Goal: Task Accomplishment & Management: Complete application form

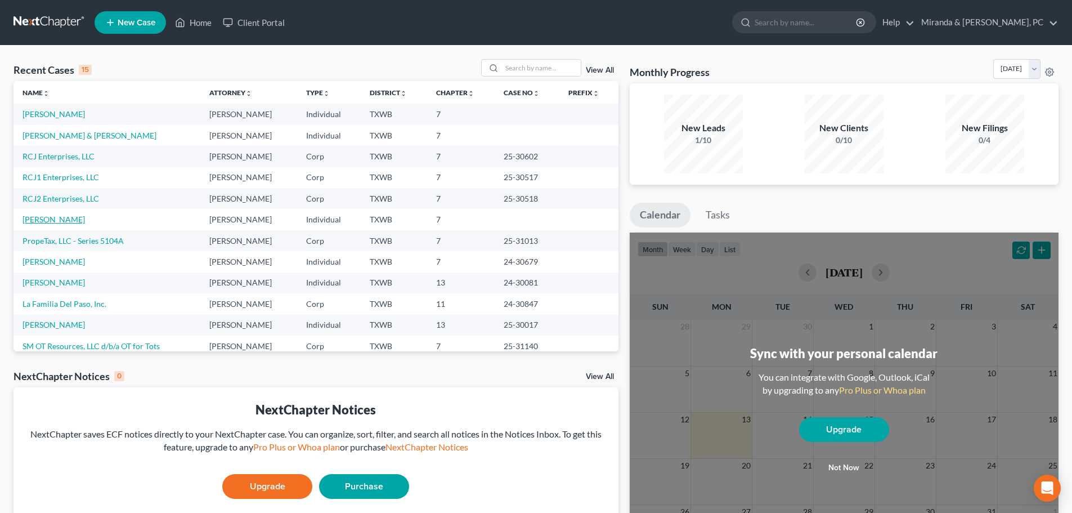
click at [64, 217] on link "[PERSON_NAME]" at bounding box center [54, 219] width 62 height 10
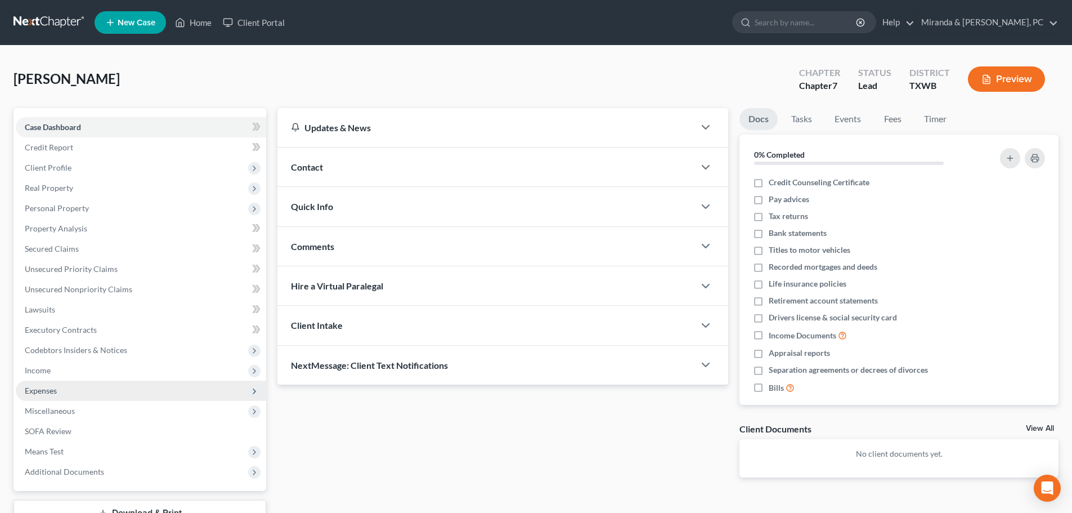
click at [55, 389] on span "Expenses" at bounding box center [41, 391] width 32 height 10
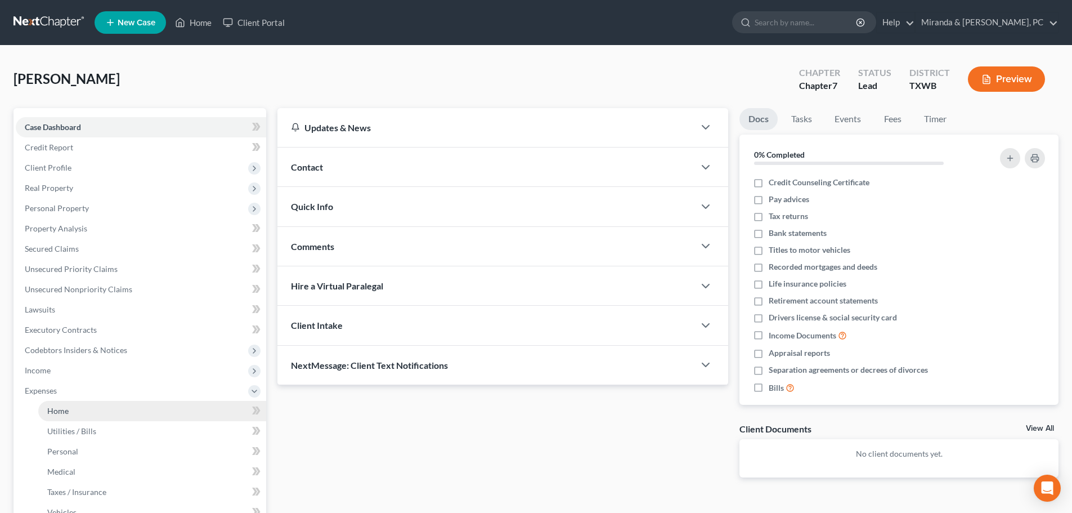
click at [83, 407] on link "Home" at bounding box center [152, 411] width 228 height 20
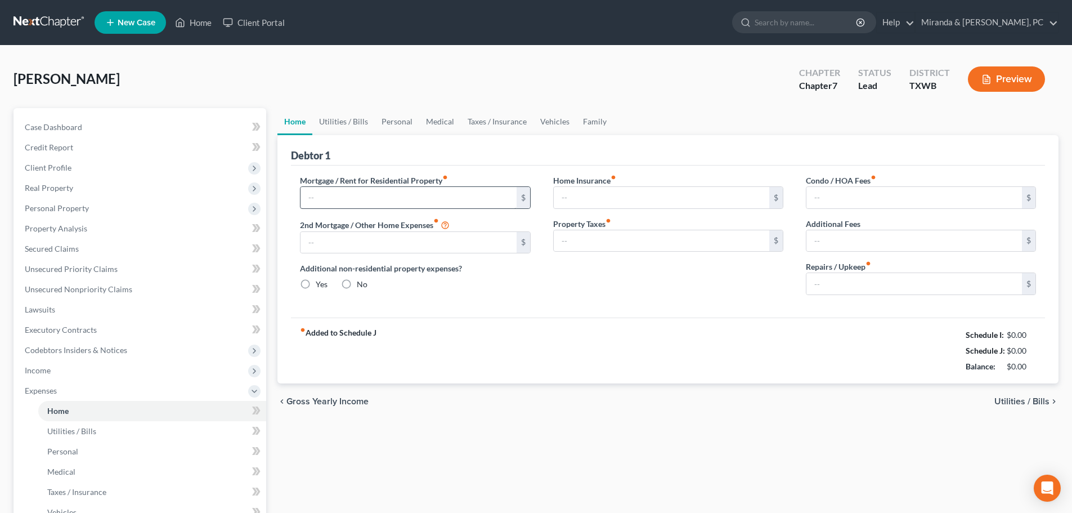
type input "0.00"
radio input "true"
type input "0.00"
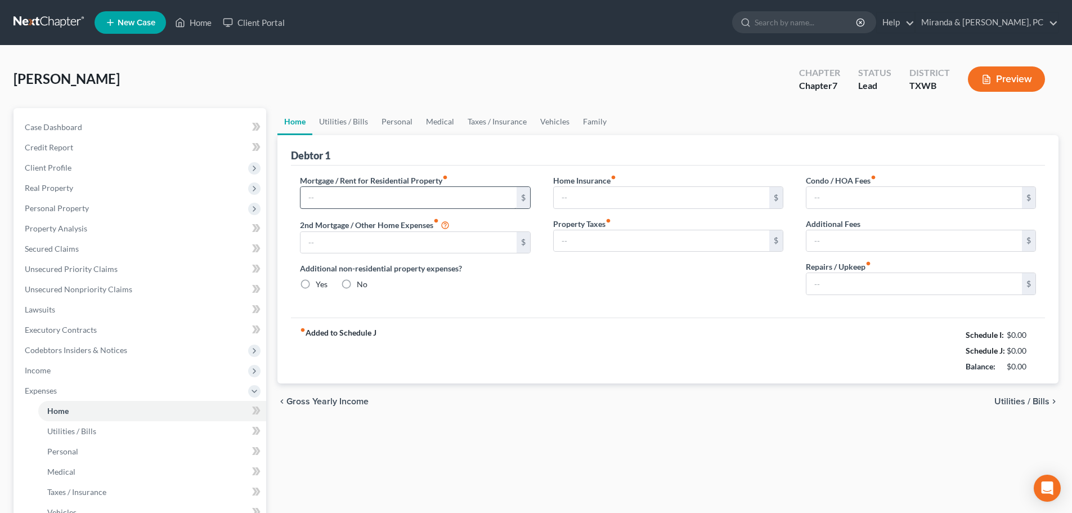
type input "0.00"
click at [368, 196] on input "text" at bounding box center [409, 197] width 216 height 21
type input "3,100"
click at [355, 115] on link "Utilities / Bills" at bounding box center [343, 121] width 62 height 27
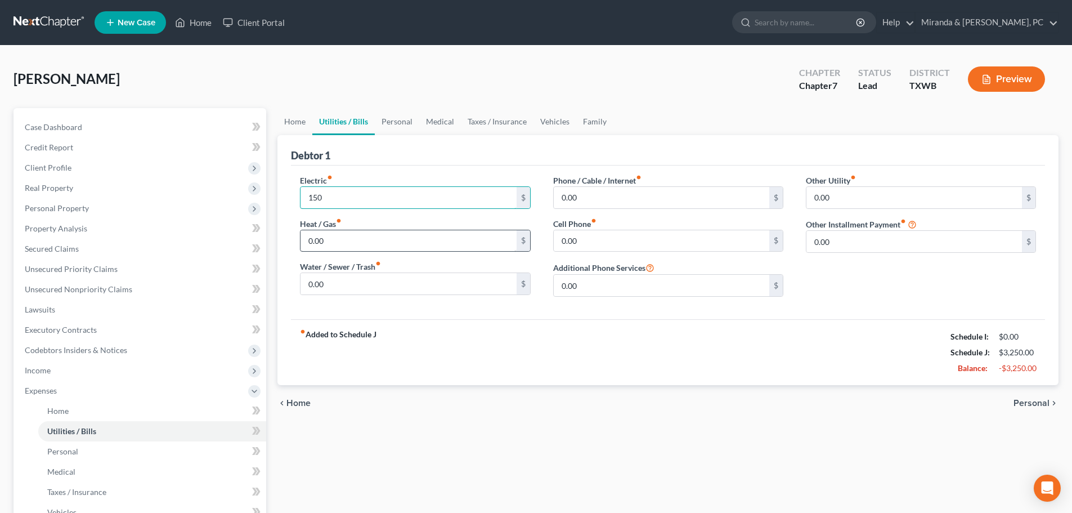
type input "150"
type input "100"
click at [347, 284] on input "0.00" at bounding box center [409, 283] width 216 height 21
type input "90"
click at [593, 120] on link "Family" at bounding box center [594, 121] width 37 height 27
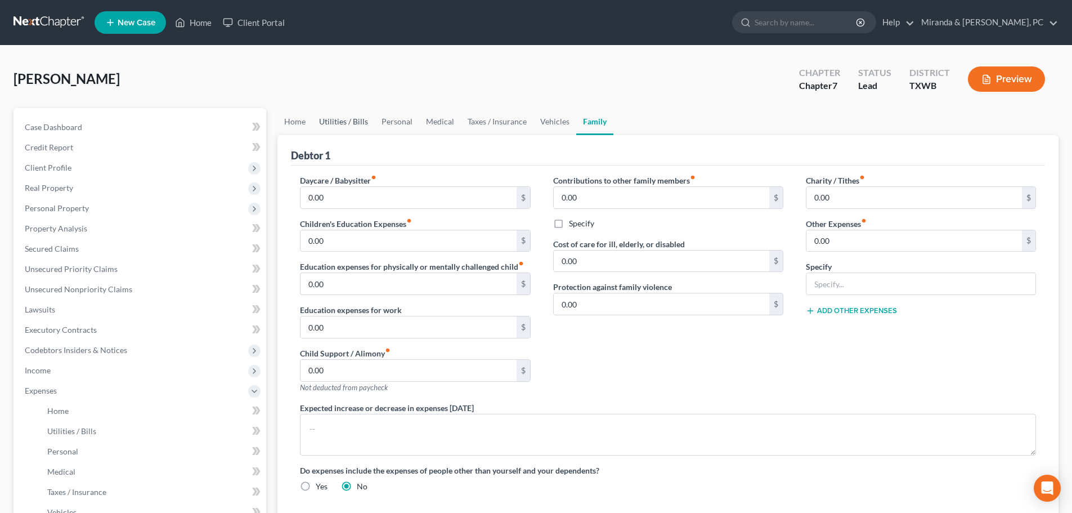
click at [344, 122] on link "Utilities / Bills" at bounding box center [343, 121] width 62 height 27
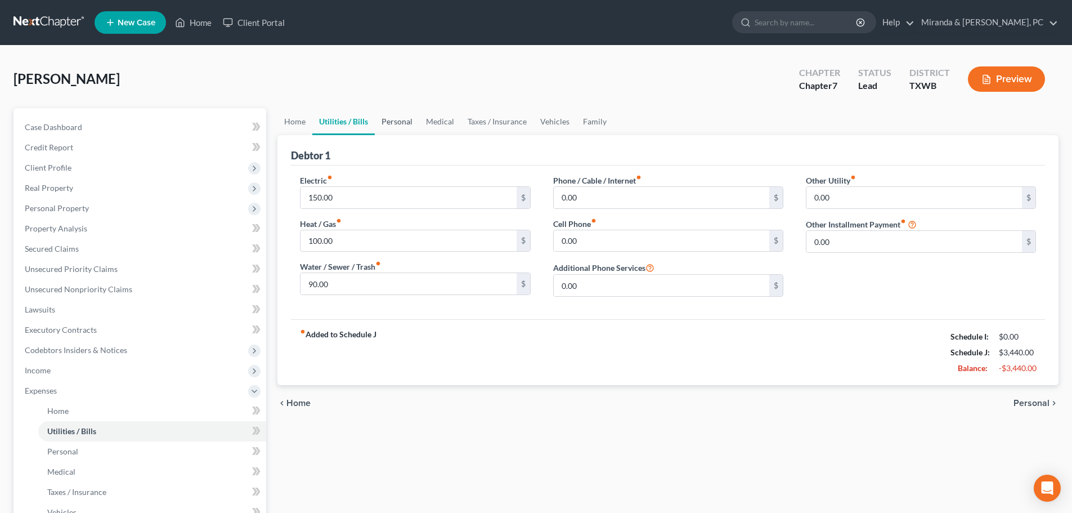
click at [404, 121] on link "Personal" at bounding box center [397, 121] width 44 height 27
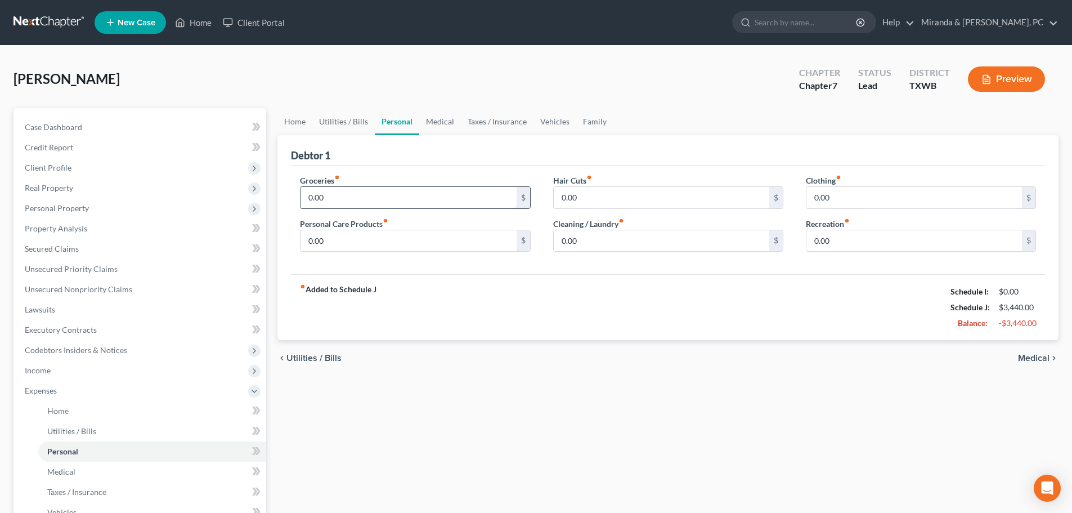
click at [388, 197] on input "0.00" at bounding box center [409, 197] width 216 height 21
type input "350"
click at [578, 315] on div "fiber_manual_record Added to Schedule J Schedule I: $0.00 Schedule J: $3,790.00…" at bounding box center [668, 307] width 754 height 66
click at [557, 123] on link "Vehicles" at bounding box center [555, 121] width 43 height 27
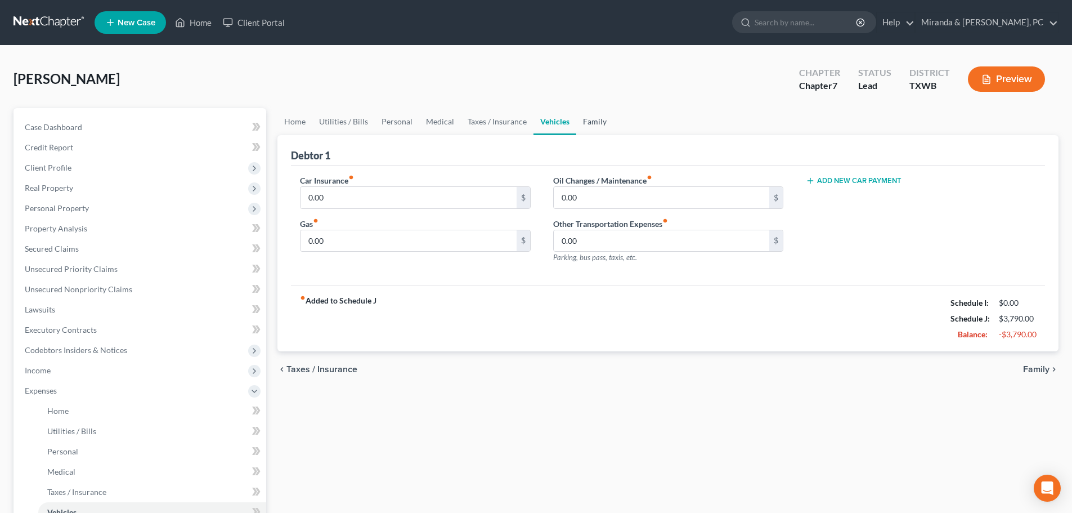
click at [594, 118] on link "Family" at bounding box center [594, 121] width 37 height 27
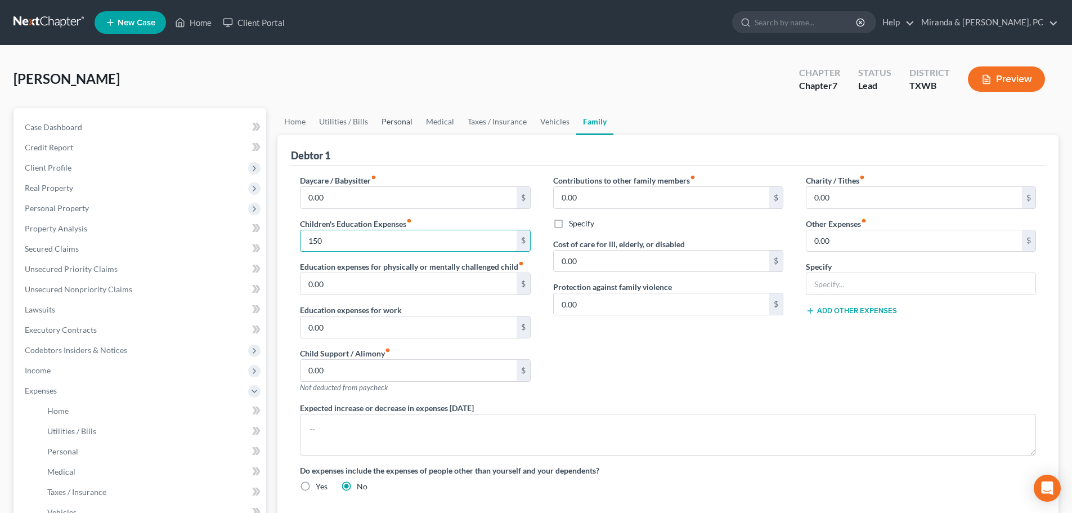
type input "150"
click at [404, 117] on link "Personal" at bounding box center [397, 121] width 44 height 27
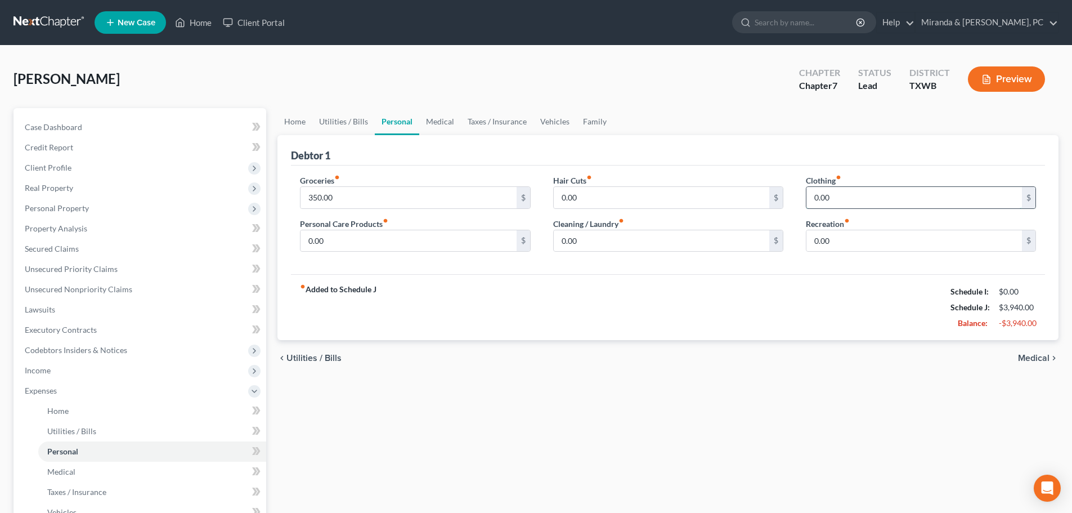
click at [848, 194] on input "0.00" at bounding box center [914, 197] width 216 height 21
type input "90"
click at [354, 243] on input "0.00" at bounding box center [409, 240] width 216 height 21
type input "200"
click at [552, 117] on link "Vehicles" at bounding box center [555, 121] width 43 height 27
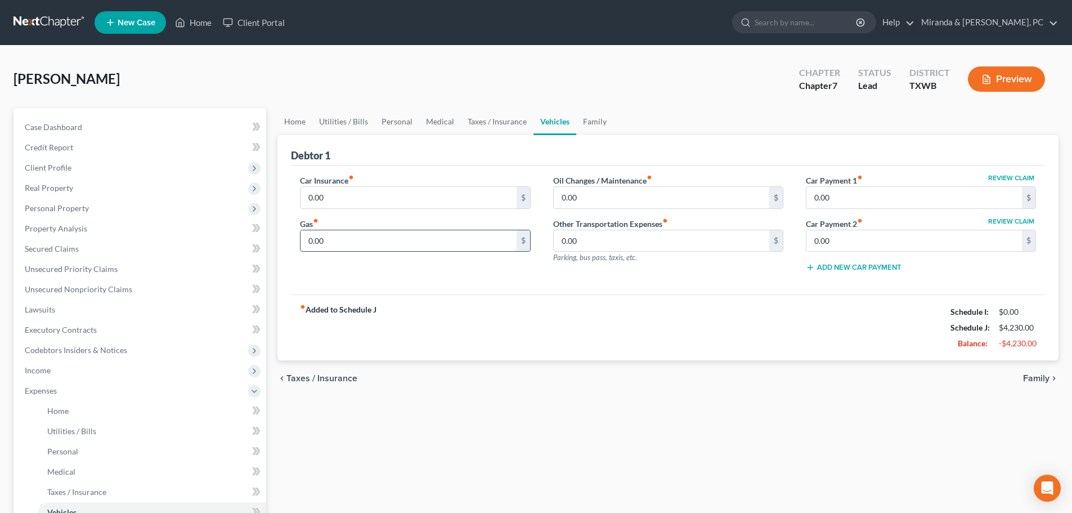
click at [396, 237] on input "0.00" at bounding box center [409, 240] width 216 height 21
type input "210"
click at [373, 200] on input "0.00" at bounding box center [409, 197] width 216 height 21
type input "300"
click at [863, 198] on input "0.00" at bounding box center [914, 197] width 216 height 21
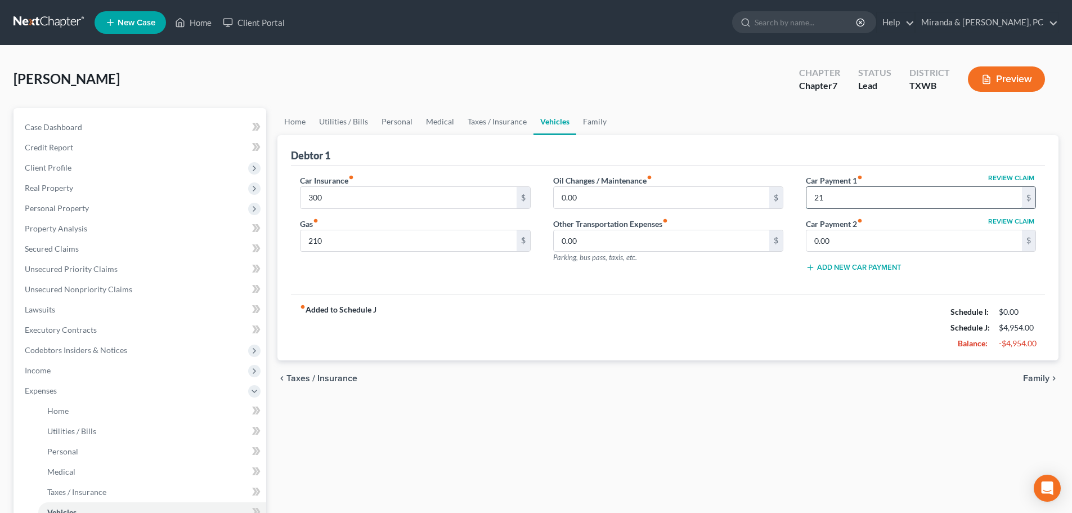
type input "2"
type input "2,400"
click at [846, 244] on input "0.00" at bounding box center [914, 240] width 216 height 21
type input "1,770"
click at [580, 393] on div "chevron_left Taxes / Insurance Family chevron_right" at bounding box center [667, 378] width 781 height 36
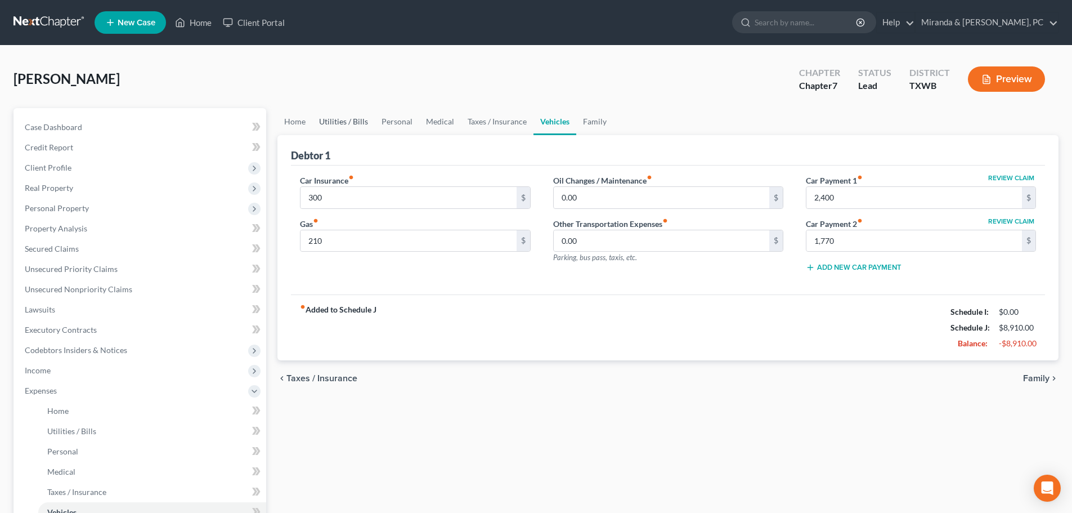
click at [352, 121] on link "Utilities / Bills" at bounding box center [343, 121] width 62 height 27
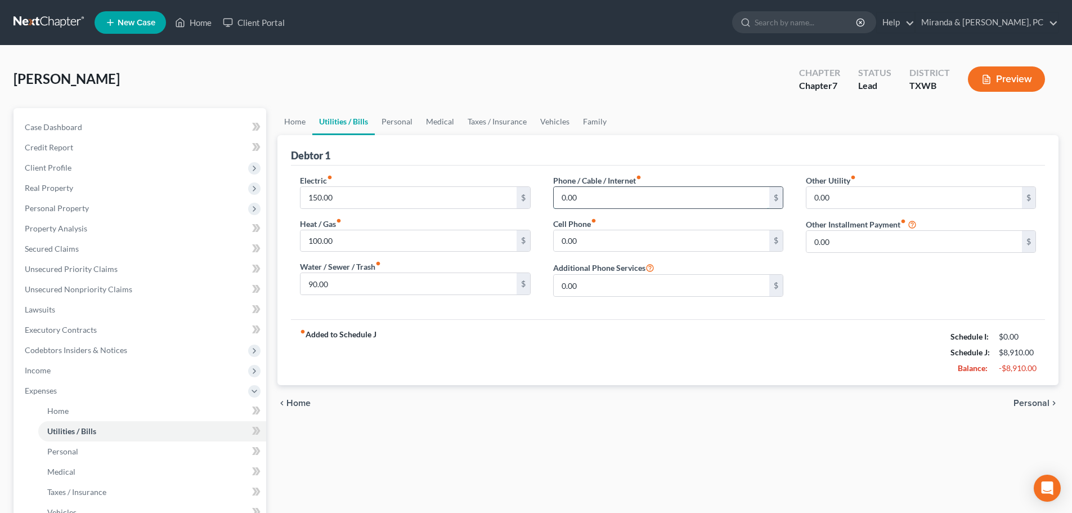
click at [582, 200] on input "0.00" at bounding box center [662, 197] width 216 height 21
type input "100"
click at [589, 351] on div "fiber_manual_record Added to Schedule J Schedule I: $0.00 Schedule J: $9,010.00…" at bounding box center [668, 352] width 754 height 66
click at [745, 370] on div "fiber_manual_record Added to Schedule J Schedule I: $0.00 Schedule J: $9,010.00…" at bounding box center [668, 352] width 754 height 66
click at [401, 124] on link "Personal" at bounding box center [397, 121] width 44 height 27
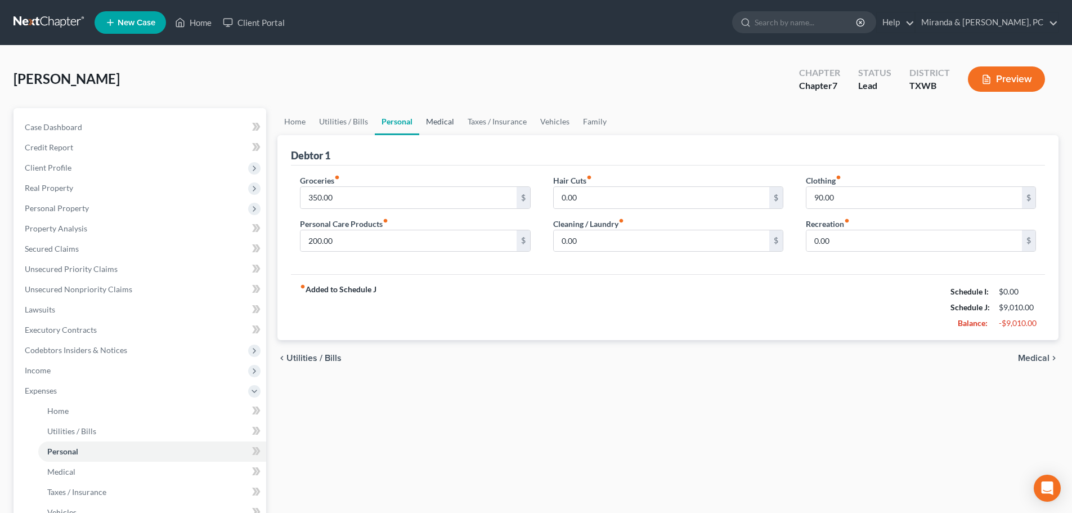
click at [429, 119] on link "Medical" at bounding box center [440, 121] width 42 height 27
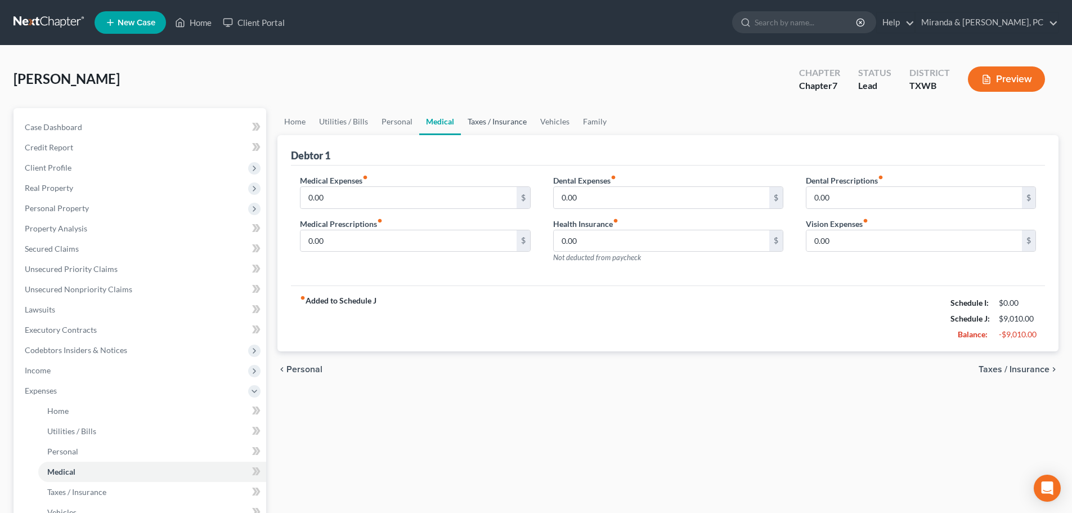
click at [472, 120] on link "Taxes / Insurance" at bounding box center [497, 121] width 73 height 27
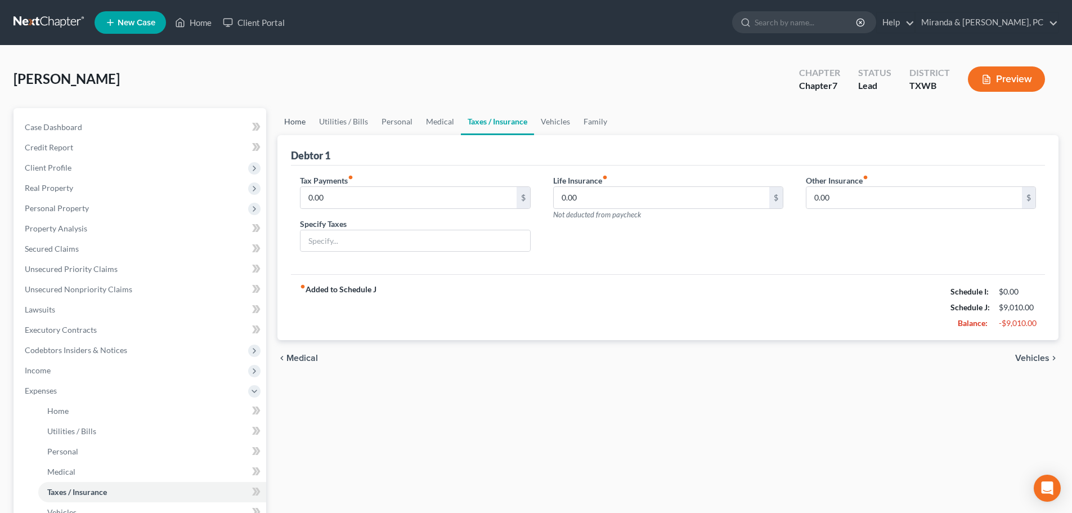
click at [306, 122] on link "Home" at bounding box center [294, 121] width 35 height 27
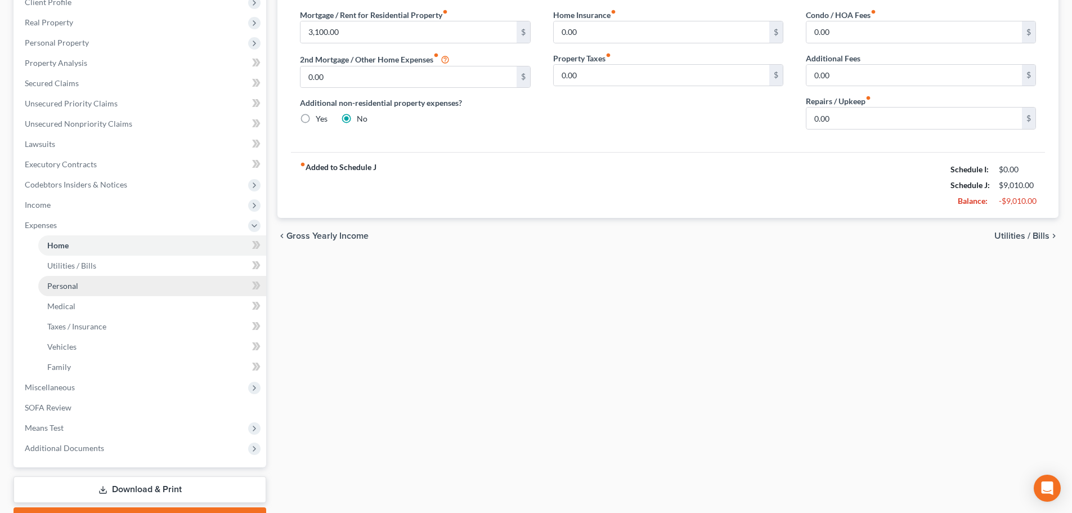
scroll to position [169, 0]
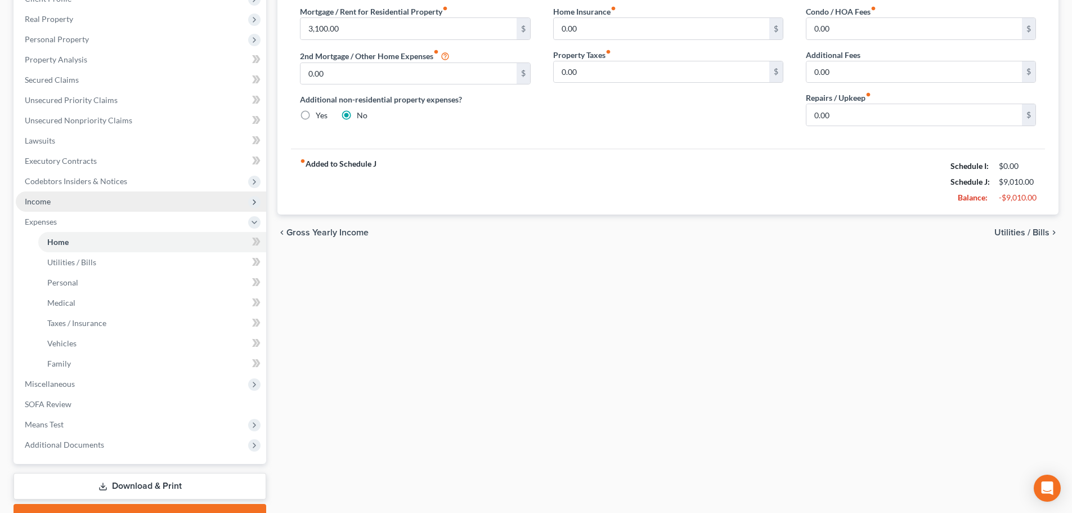
click at [85, 208] on span "Income" at bounding box center [141, 201] width 250 height 20
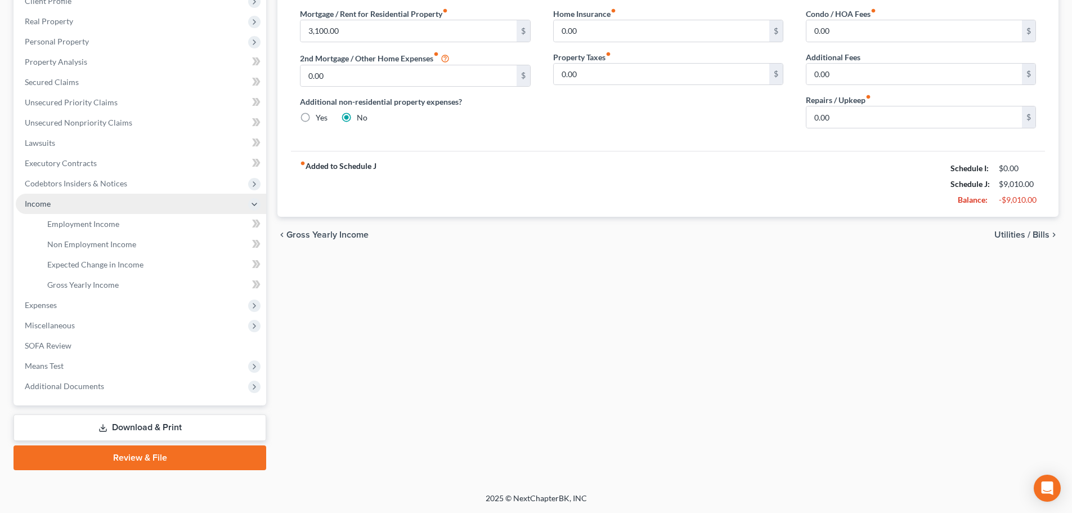
scroll to position [167, 0]
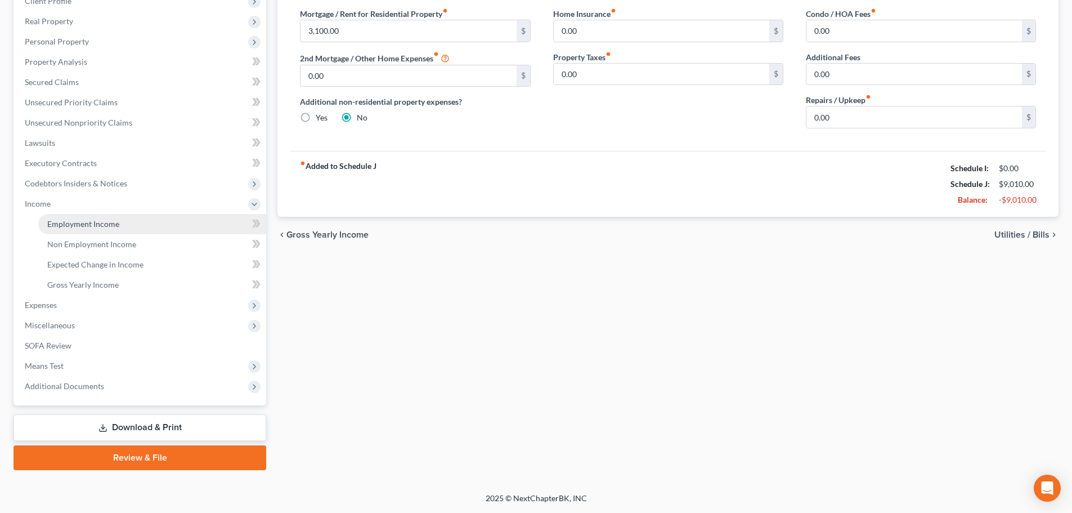
click at [100, 226] on span "Employment Income" at bounding box center [83, 224] width 72 height 10
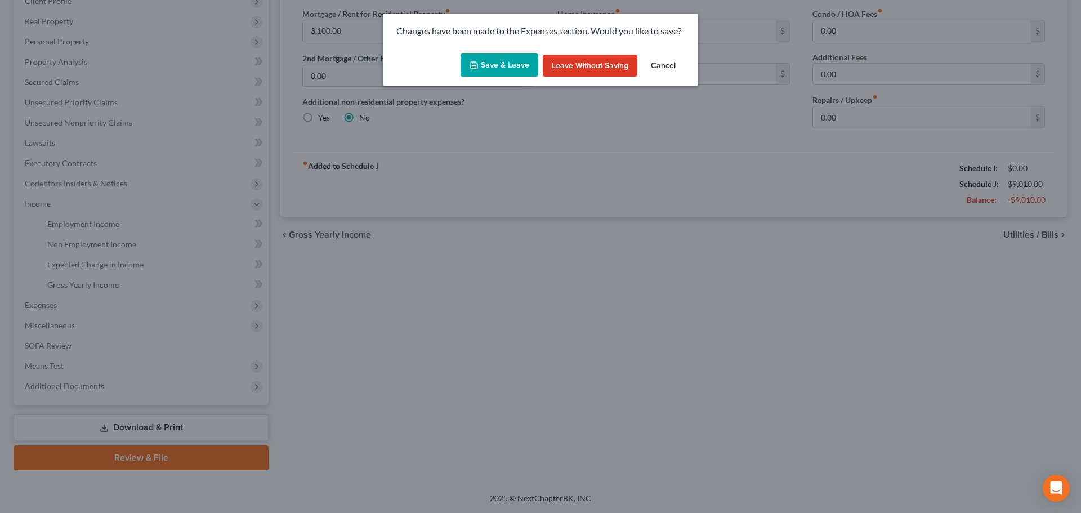
click at [492, 66] on button "Save & Leave" at bounding box center [499, 65] width 78 height 24
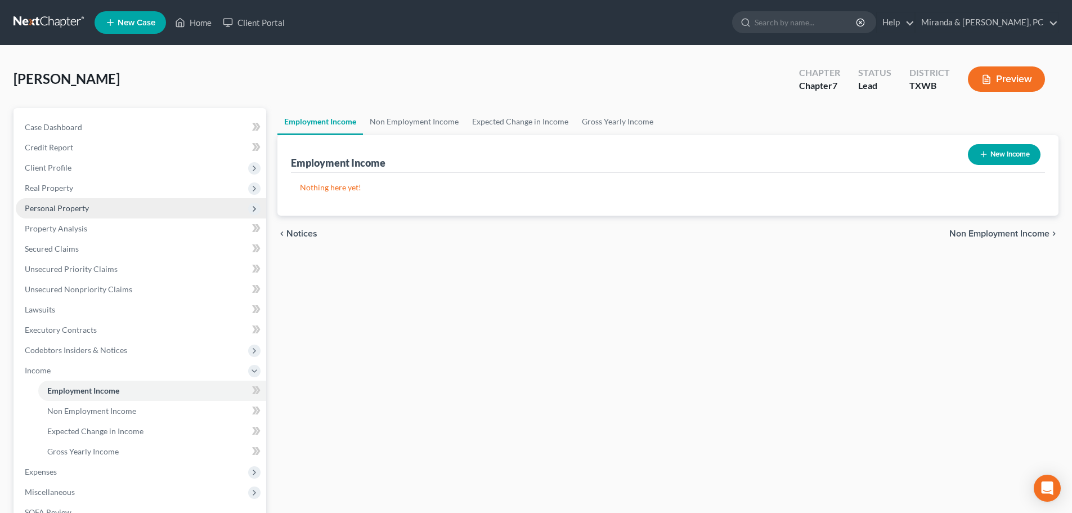
click at [70, 205] on span "Personal Property" at bounding box center [57, 208] width 64 height 10
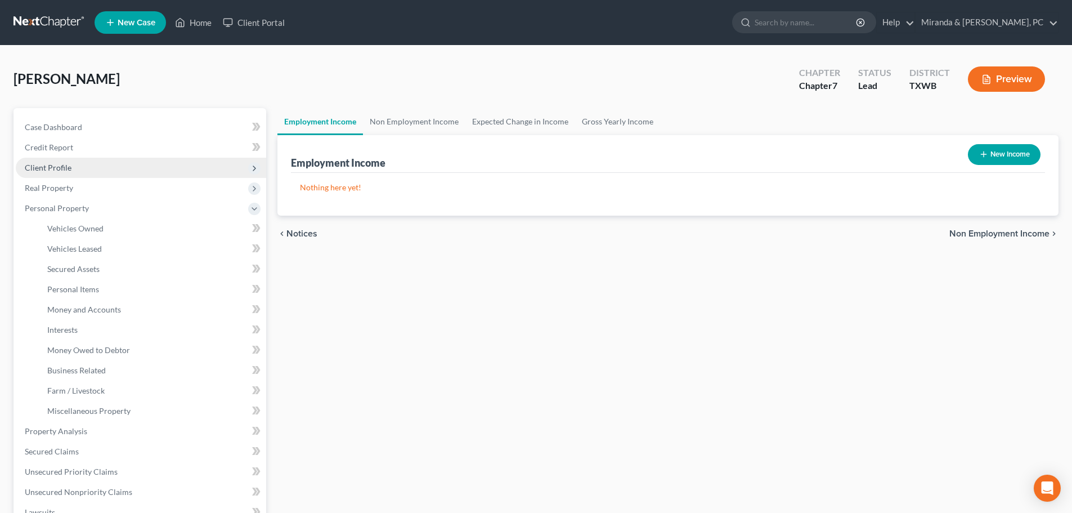
click at [60, 166] on span "Client Profile" at bounding box center [48, 168] width 47 height 10
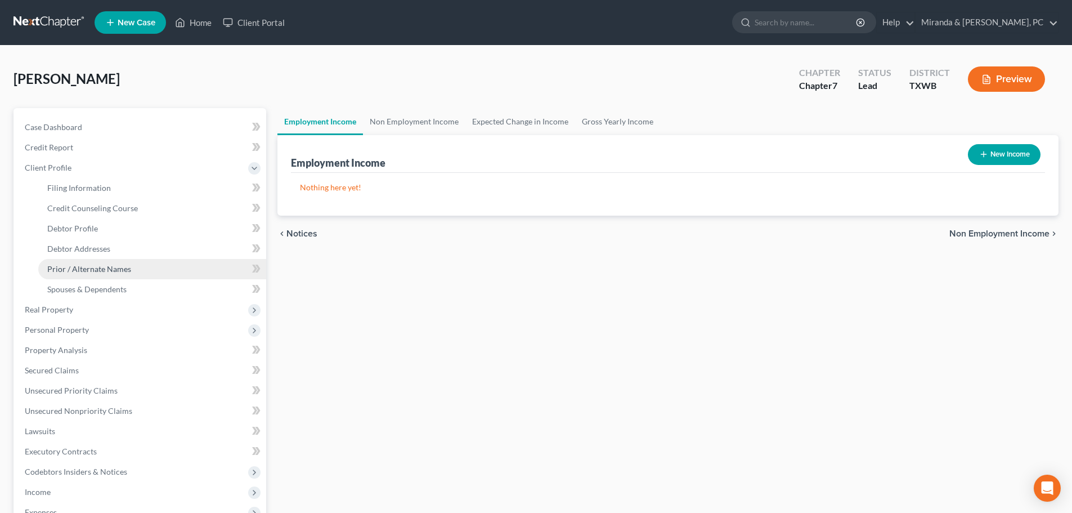
click at [84, 267] on span "Prior / Alternate Names" at bounding box center [89, 269] width 84 height 10
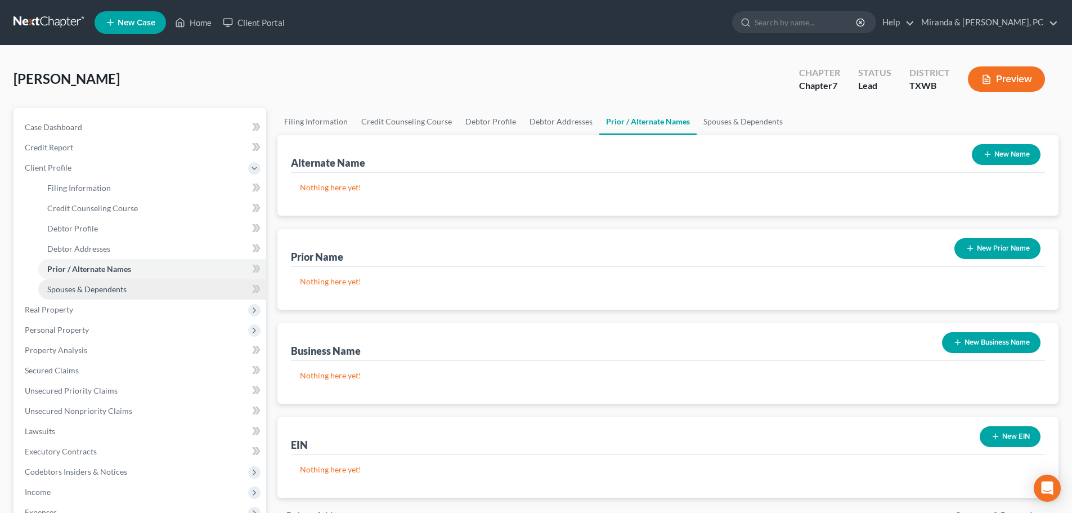
click at [106, 284] on span "Spouses & Dependents" at bounding box center [86, 289] width 79 height 10
